Goal: Check status: Check status

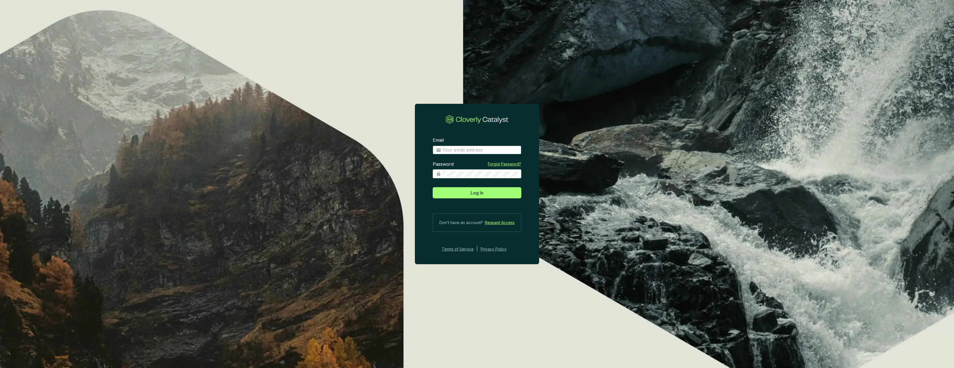
type input "[PERSON_NAME][EMAIL_ADDRESS][DOMAIN_NAME]"
click at [477, 192] on button "Log In" at bounding box center [477, 192] width 89 height 11
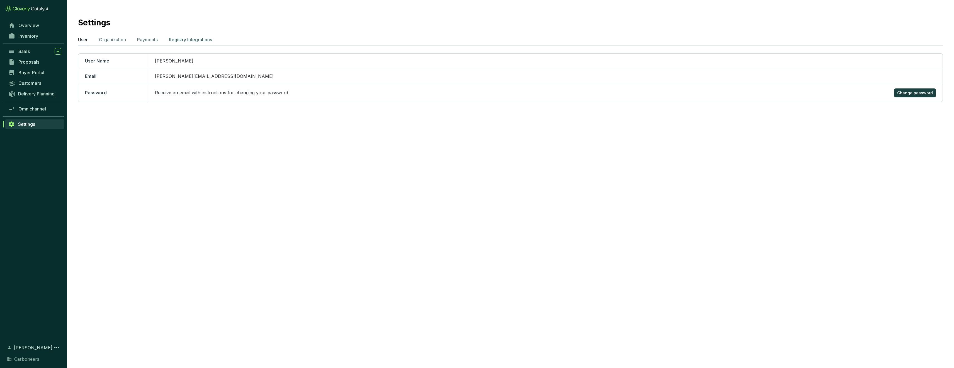
click at [200, 42] on p "Registry Integrations" at bounding box center [190, 39] width 43 height 7
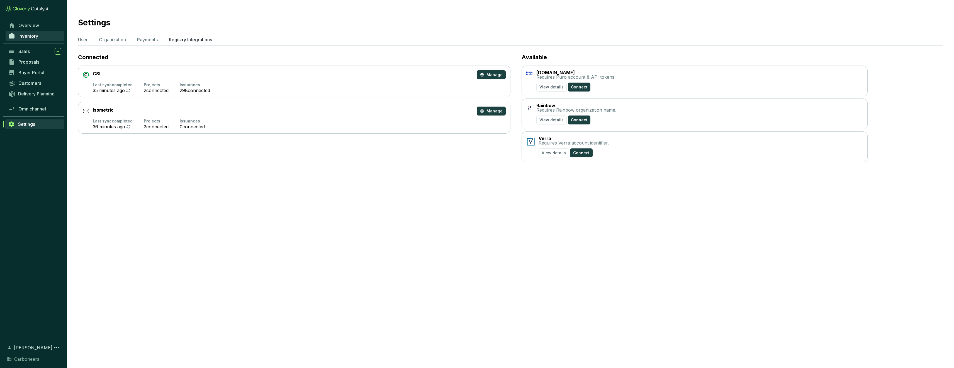
click at [34, 35] on span "Inventory" at bounding box center [28, 36] width 20 height 6
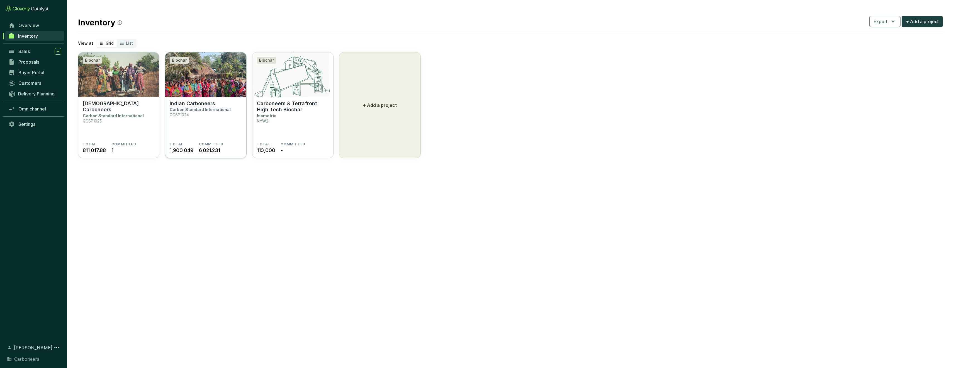
click at [218, 112] on section "Indian Carboneers Carbon Standard International GCSP1024" at bounding box center [206, 121] width 72 height 42
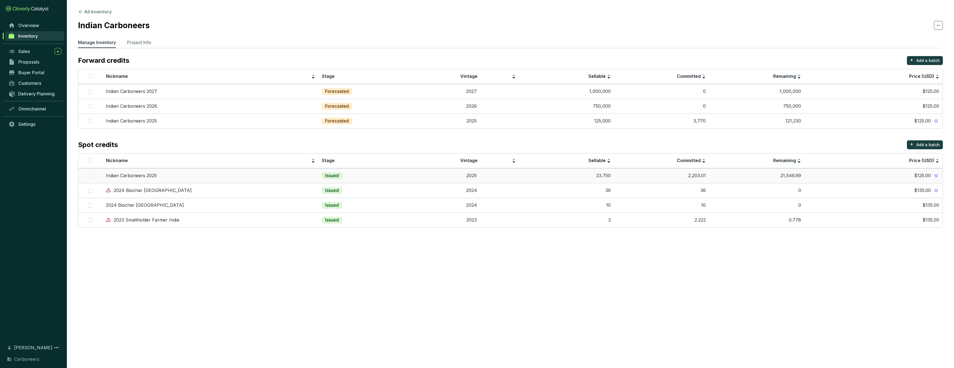
click at [424, 177] on td "2025" at bounding box center [471, 175] width 95 height 15
